Goal: Information Seeking & Learning: Learn about a topic

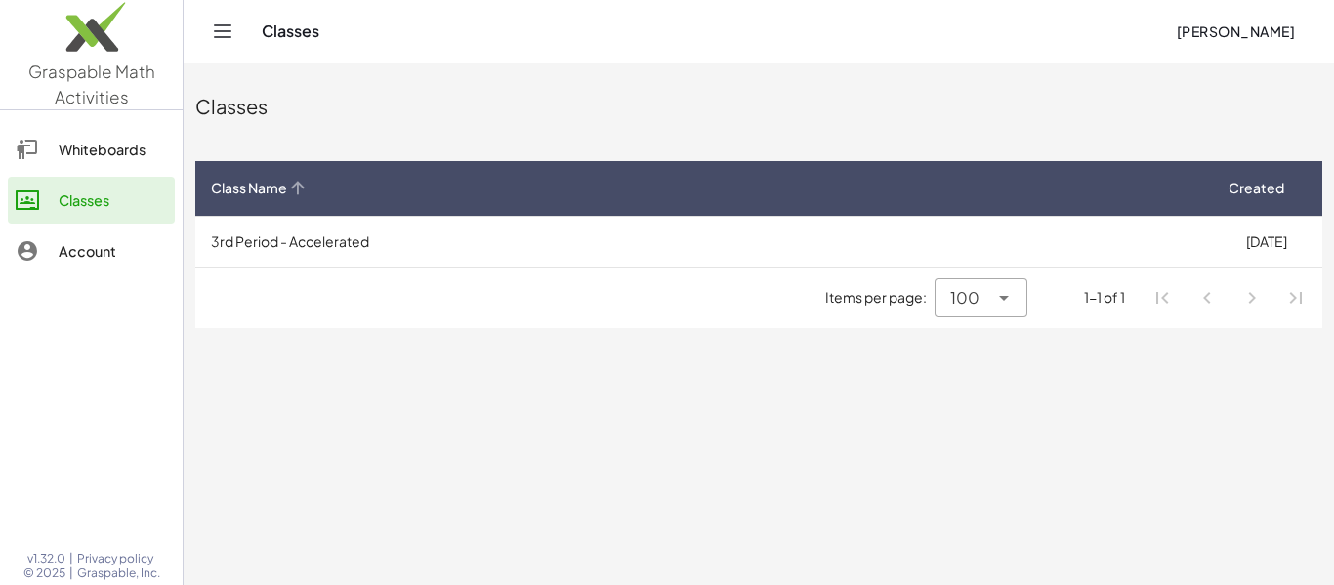
click at [626, 187] on div "Class Name" at bounding box center [702, 188] width 983 height 21
click at [289, 176] on th "Class Name" at bounding box center [702, 188] width 1015 height 55
click at [291, 178] on icon at bounding box center [297, 188] width 21 height 21
click at [1269, 21] on button "[PERSON_NAME]" at bounding box center [1235, 31] width 150 height 35
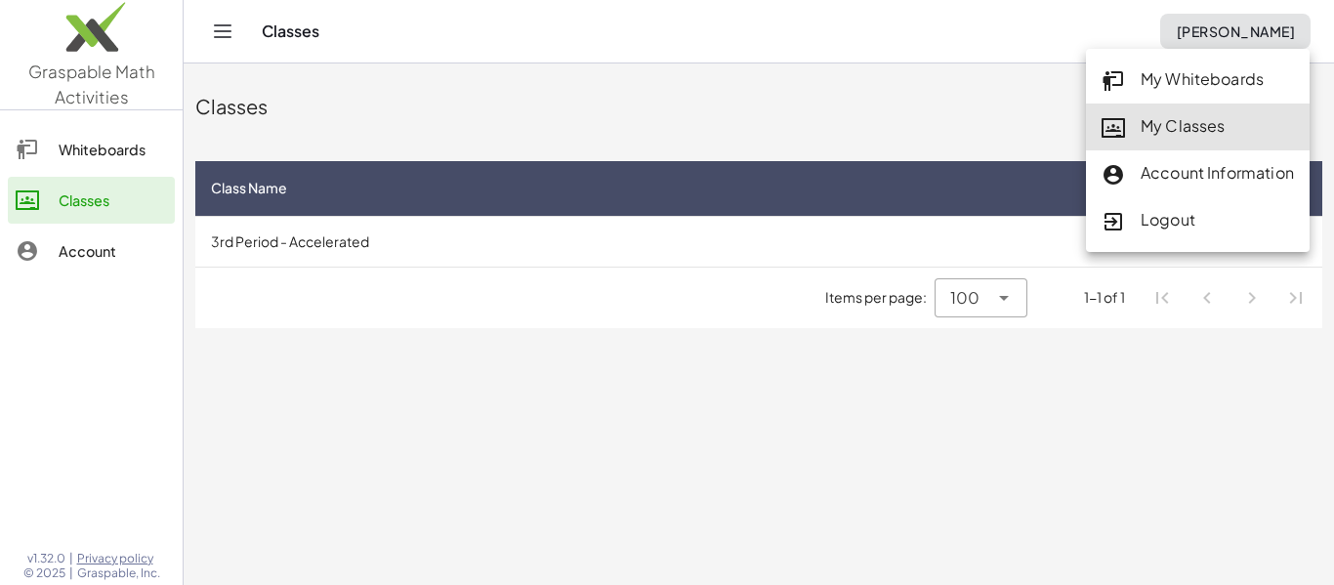
click at [1184, 137] on div "My Classes" at bounding box center [1198, 126] width 192 height 25
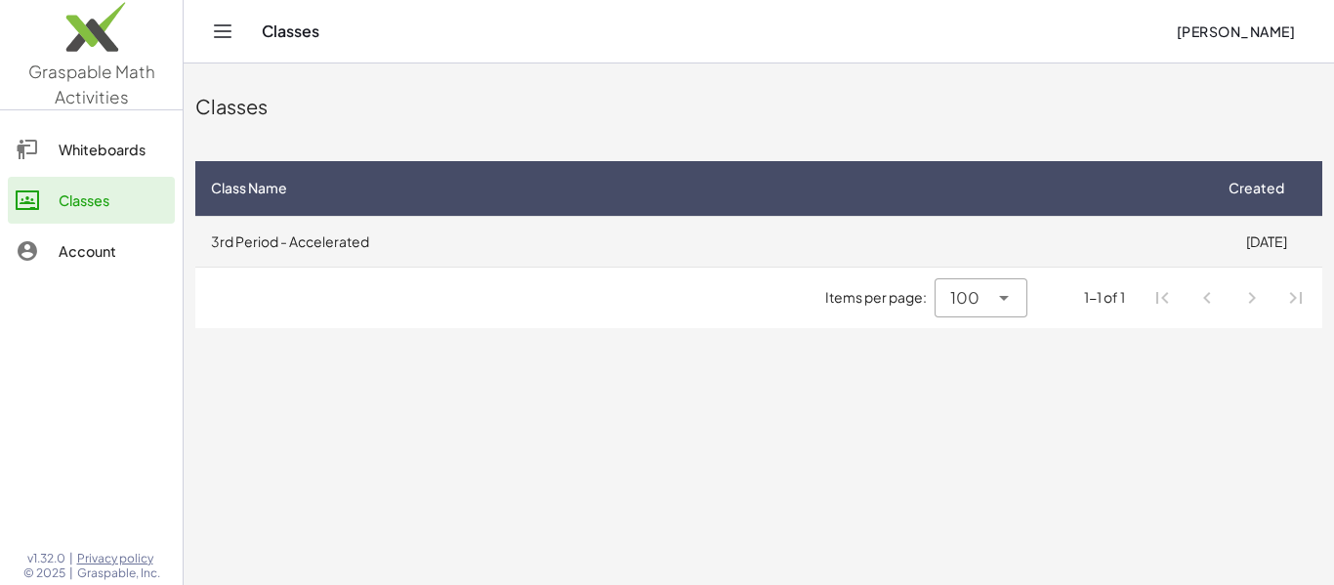
click at [360, 243] on td "3rd Period - Accelerated" at bounding box center [702, 241] width 1015 height 51
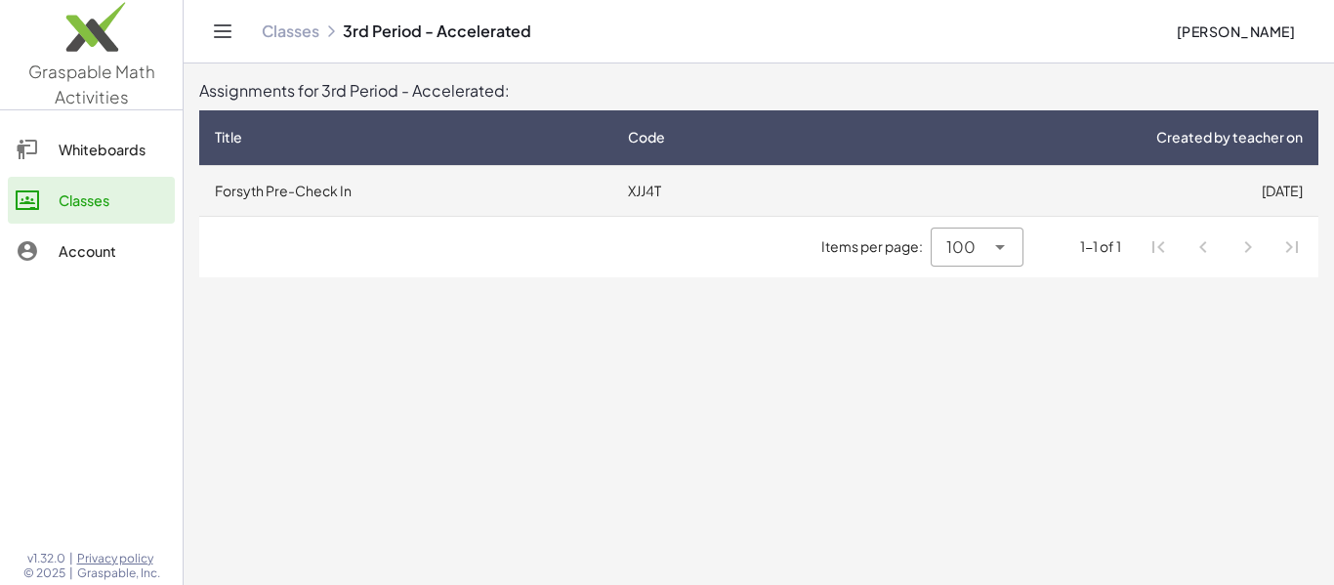
click at [329, 187] on td "Forsyth Pre-Check In" at bounding box center [405, 190] width 413 height 51
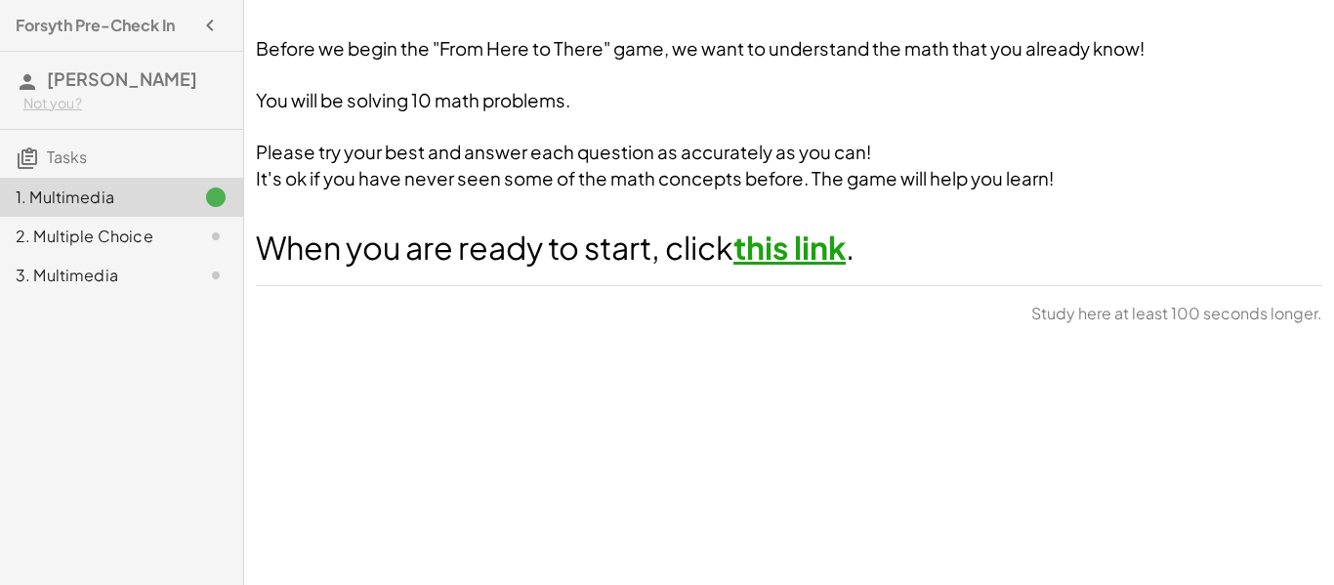
click at [829, 251] on link "this link" at bounding box center [789, 247] width 112 height 39
